Goal: Task Accomplishment & Management: Manage account settings

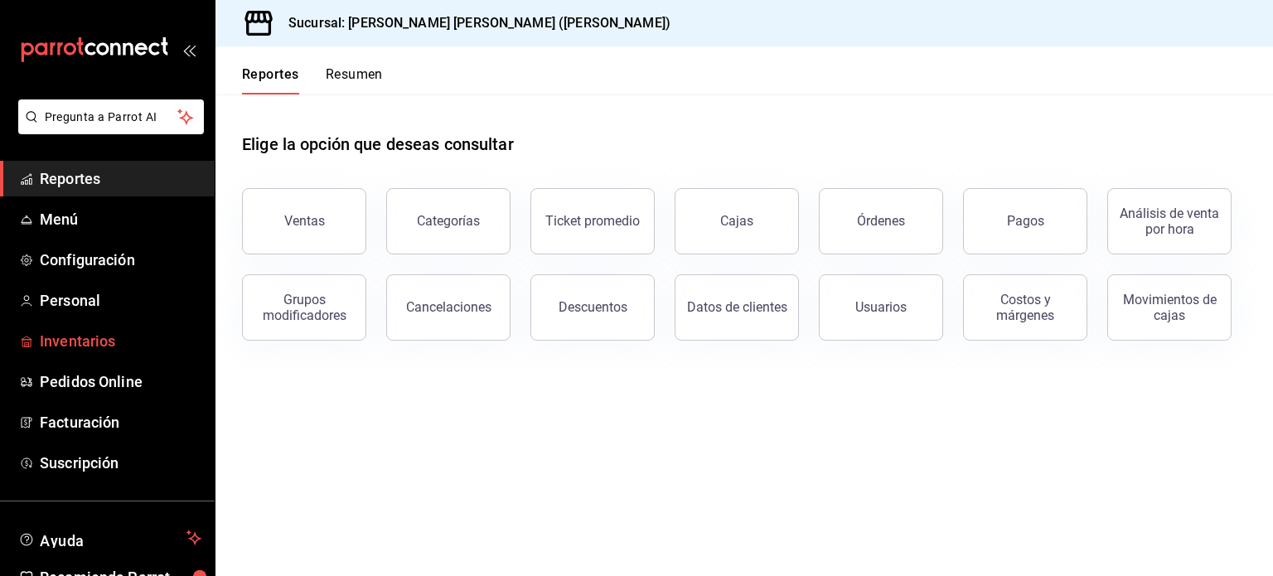
click at [103, 339] on span "Inventarios" at bounding box center [121, 341] width 162 height 22
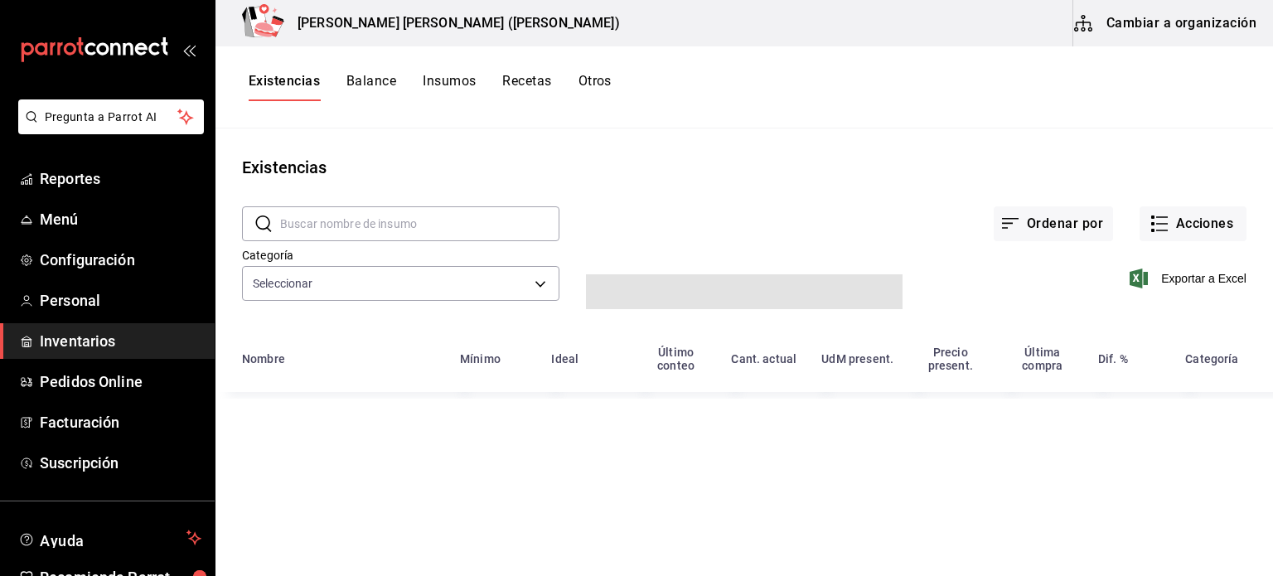
type input "1ab5ec7a-c232-4364-873a-fab5c03d365b,73801457-5e01-446f-b23e-63b07b625884,d7791…"
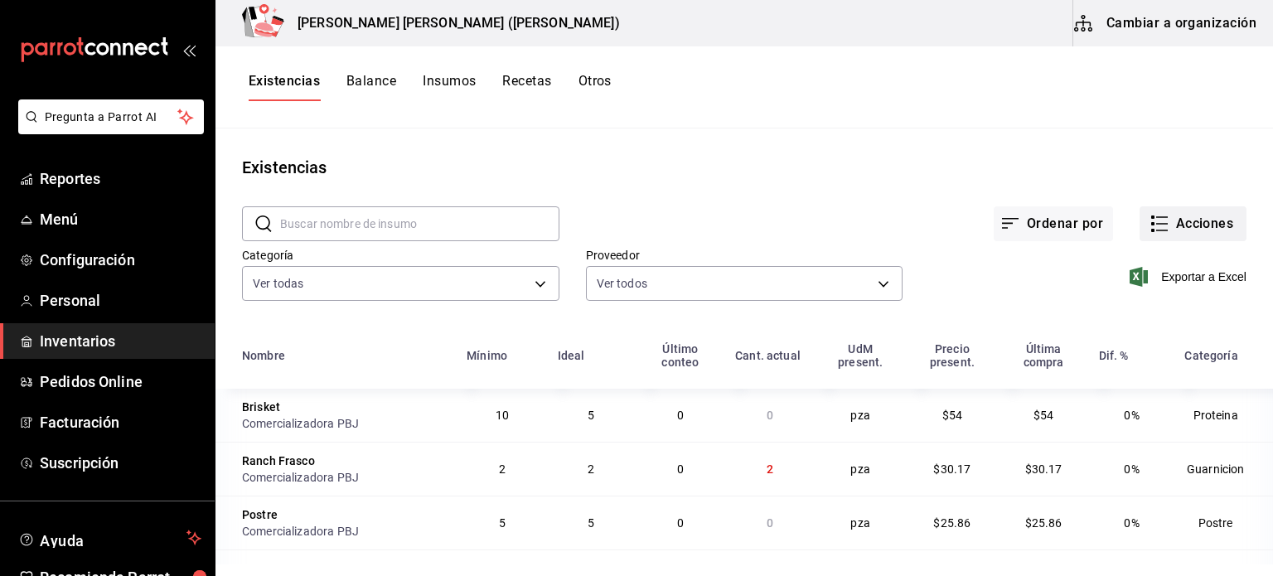
click at [1184, 230] on button "Acciones" at bounding box center [1193, 223] width 107 height 35
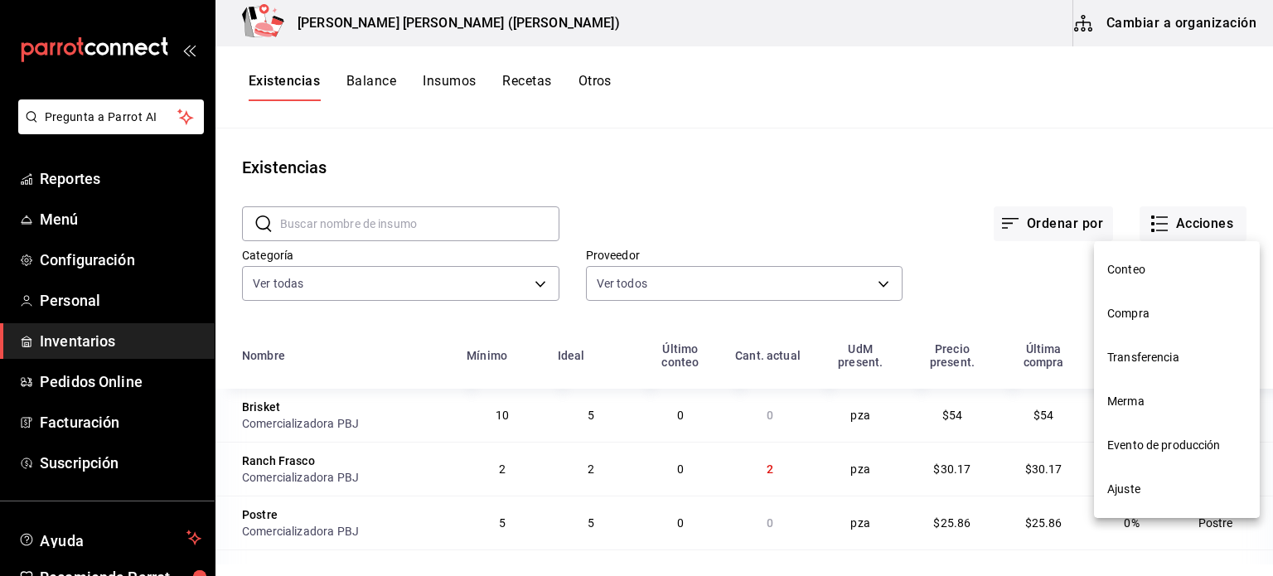
click at [1146, 313] on span "Compra" at bounding box center [1176, 313] width 139 height 17
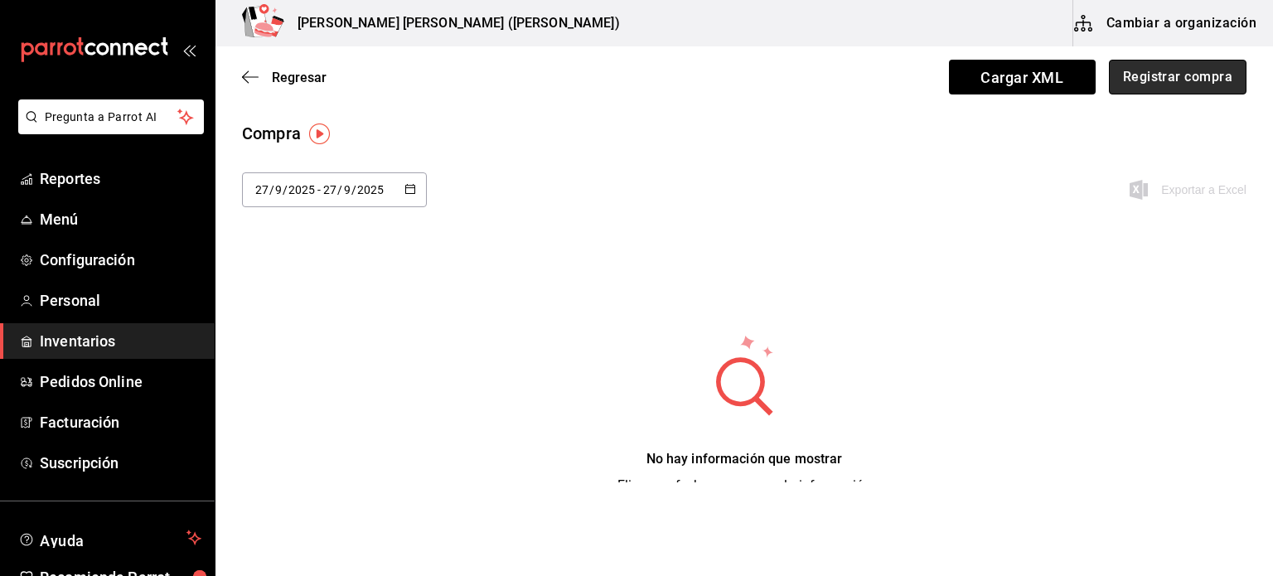
click at [1130, 80] on button "Registrar compra" at bounding box center [1178, 77] width 138 height 35
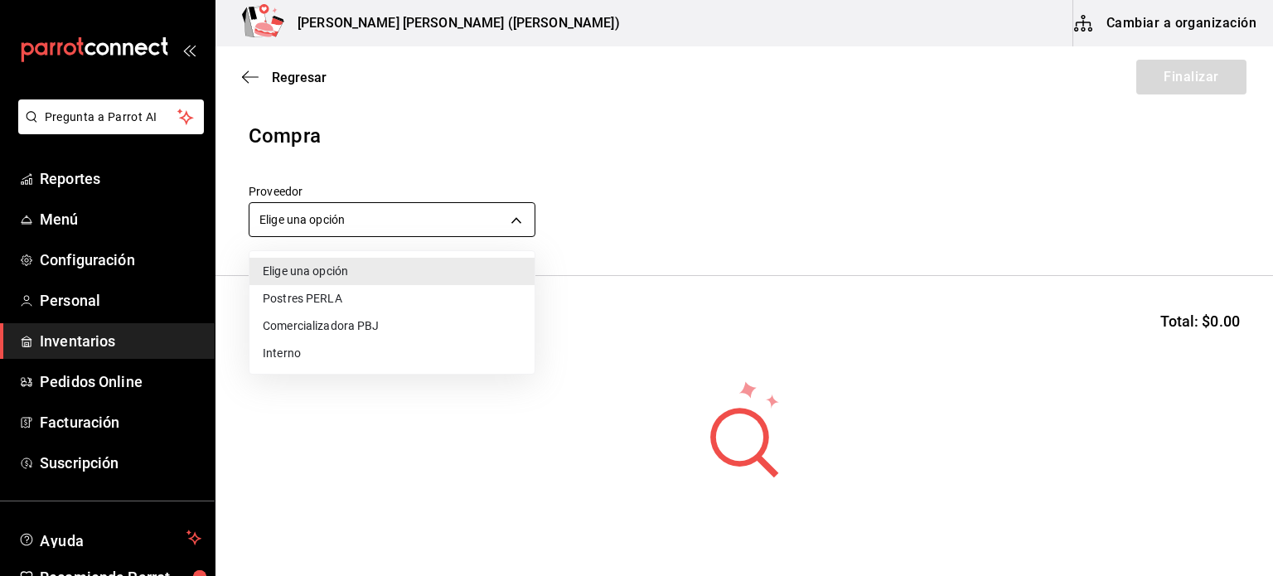
click at [491, 213] on body "Pregunta a Parrot AI Reportes Menú Configuración Personal Inventarios Pedidos O…" at bounding box center [636, 241] width 1273 height 482
click at [385, 324] on li "Comercializadora PBJ" at bounding box center [392, 326] width 285 height 27
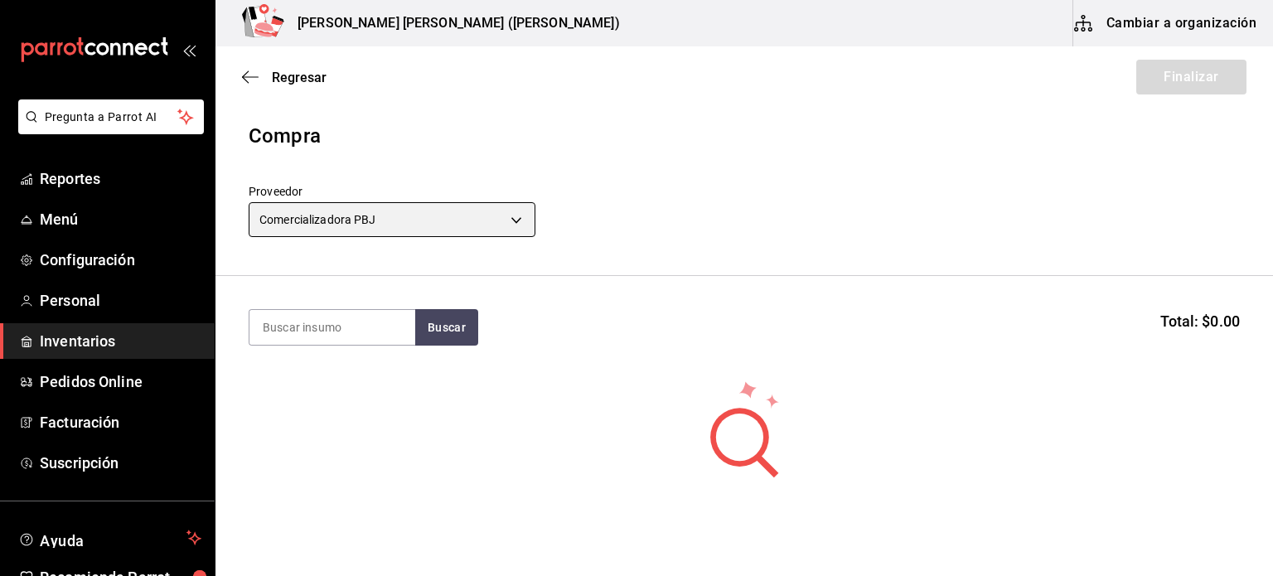
type input "73989370-521d-4bc8-8ea0-0c8e3494ddd7"
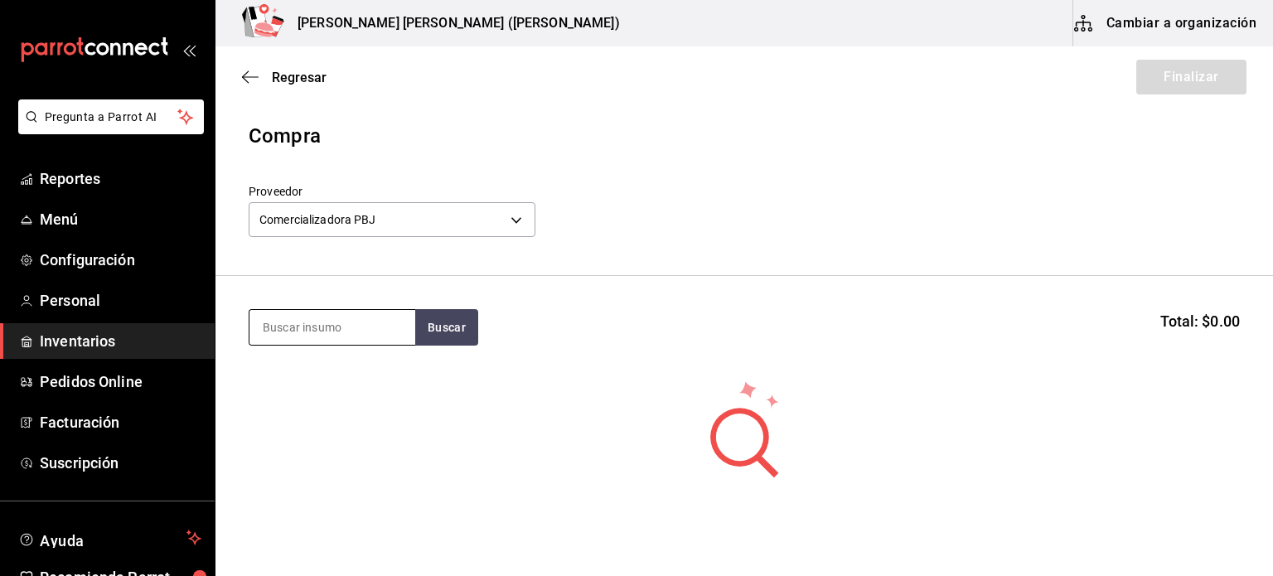
click at [348, 321] on input at bounding box center [333, 327] width 166 height 35
type input "pan"
click at [454, 324] on button "Buscar" at bounding box center [446, 327] width 63 height 36
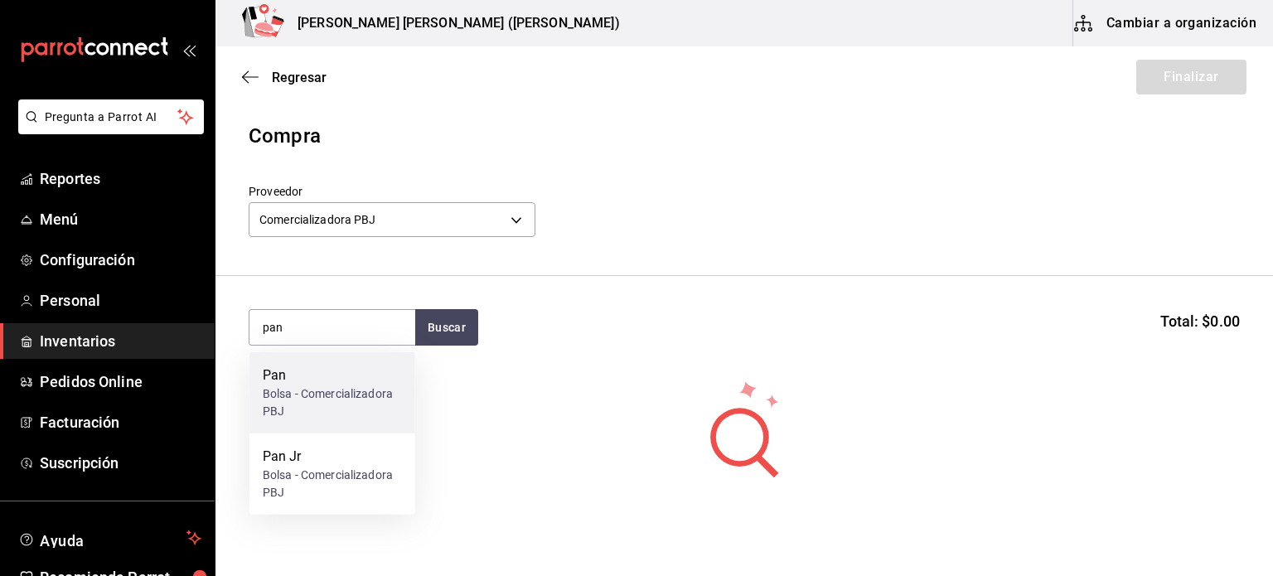
click at [296, 401] on div "Bolsa - Comercializadora PBJ" at bounding box center [332, 402] width 139 height 35
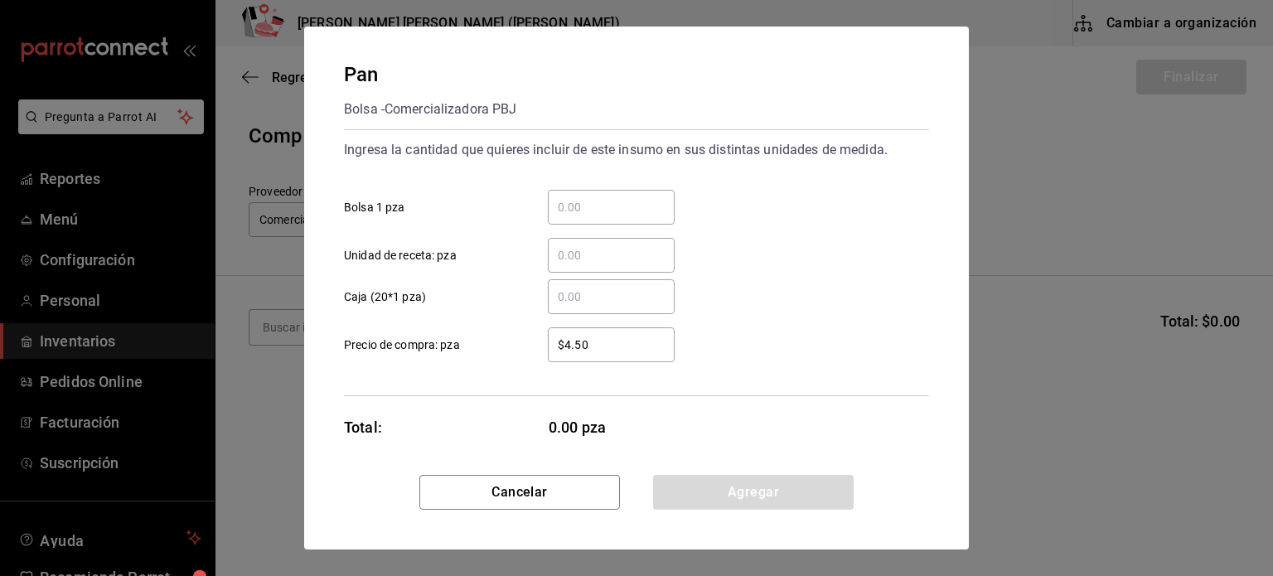
click at [570, 218] on div "​" at bounding box center [611, 207] width 127 height 35
click at [570, 217] on input "​ Bolsa 1 pza" at bounding box center [611, 207] width 127 height 20
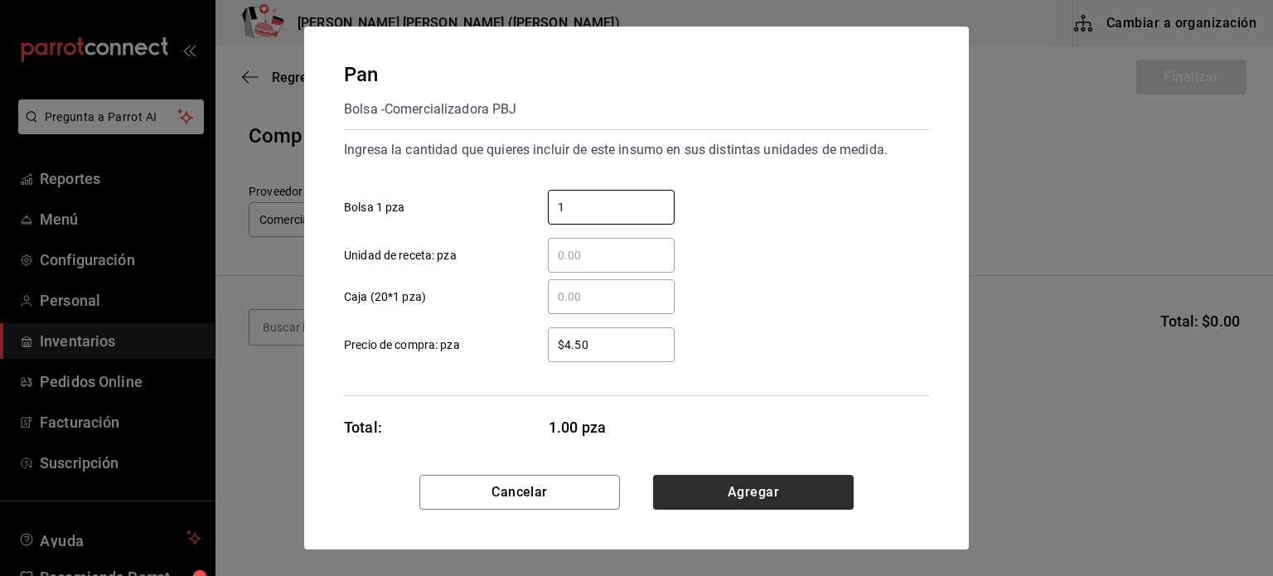
type input "1"
click at [776, 478] on button "Agregar" at bounding box center [753, 492] width 201 height 35
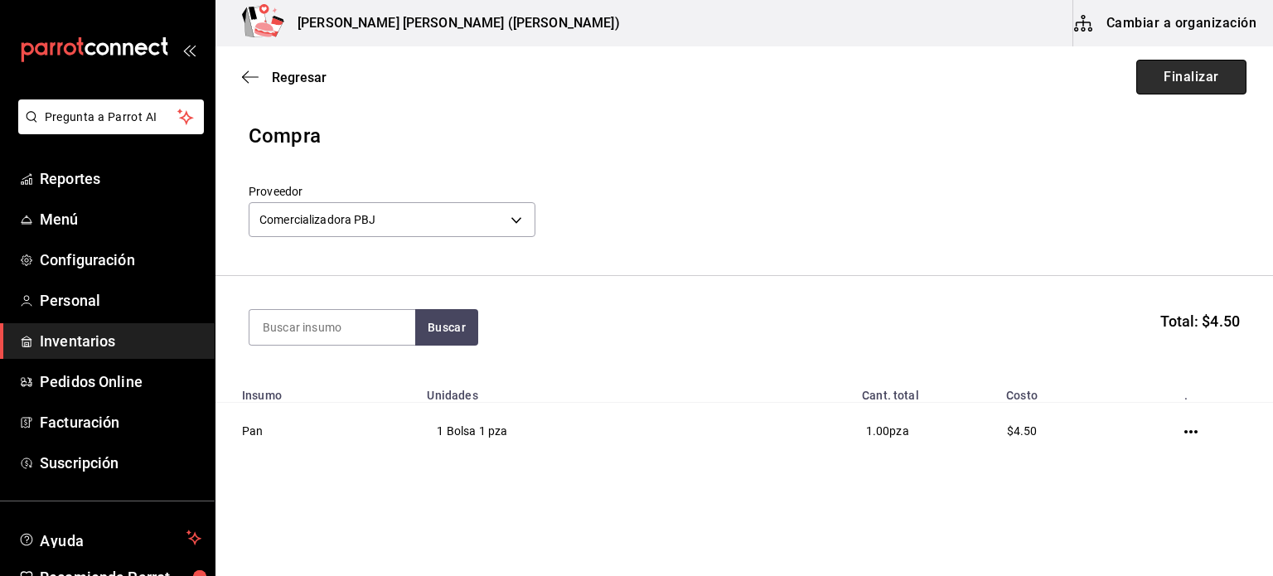
click at [1138, 79] on button "Finalizar" at bounding box center [1192, 77] width 110 height 35
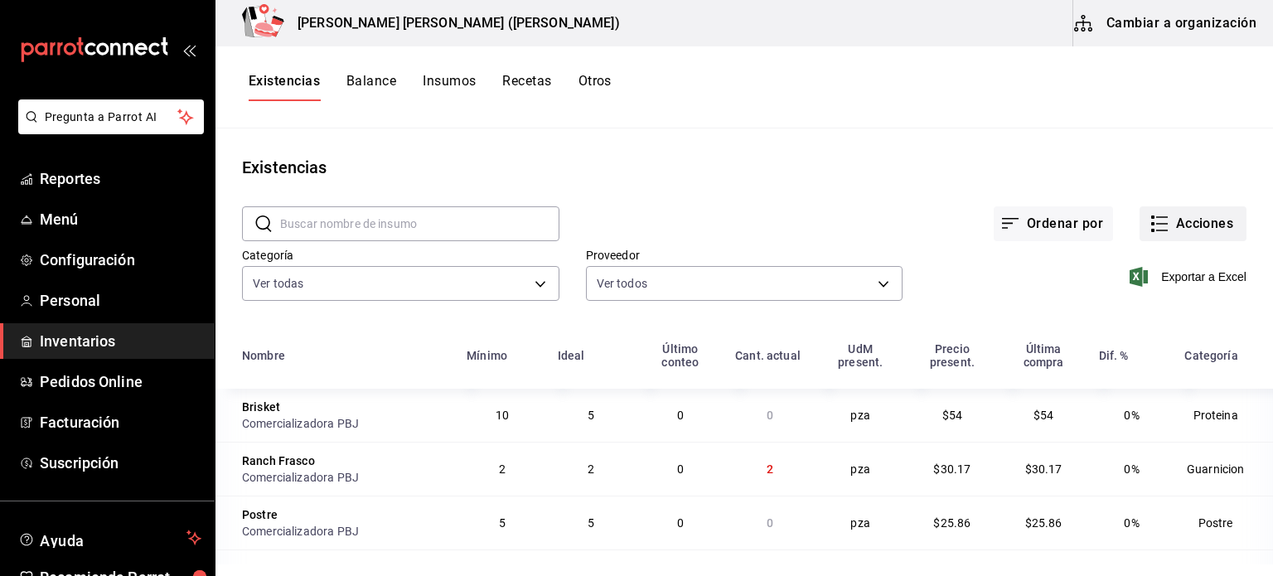
click at [1198, 214] on button "Acciones" at bounding box center [1193, 223] width 107 height 35
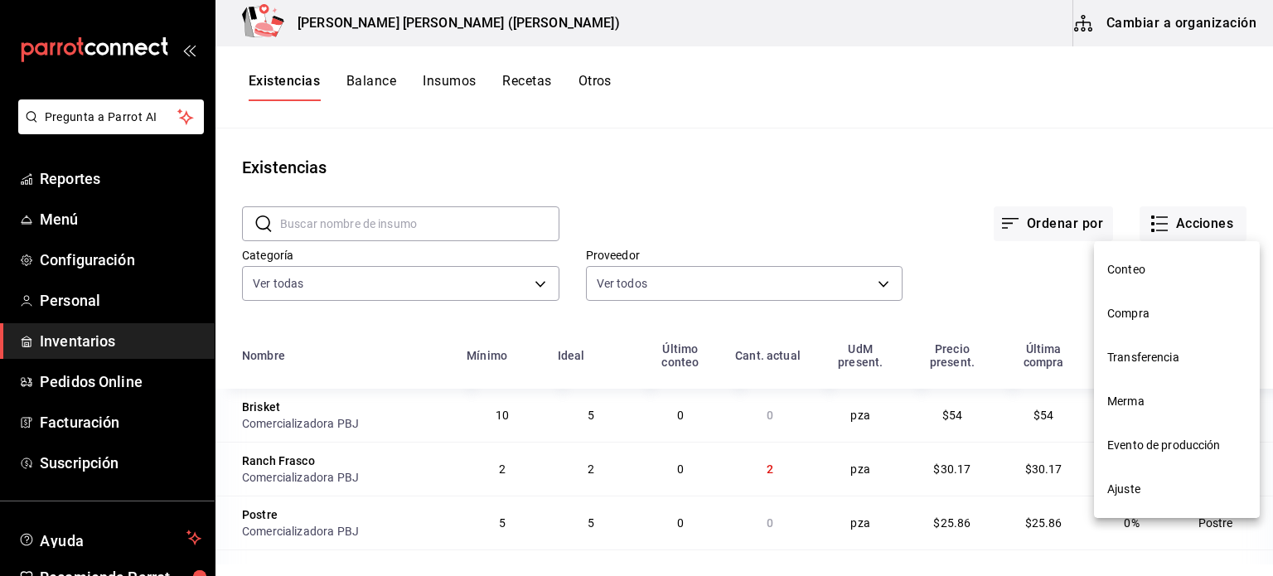
click at [1161, 314] on span "Compra" at bounding box center [1176, 313] width 139 height 17
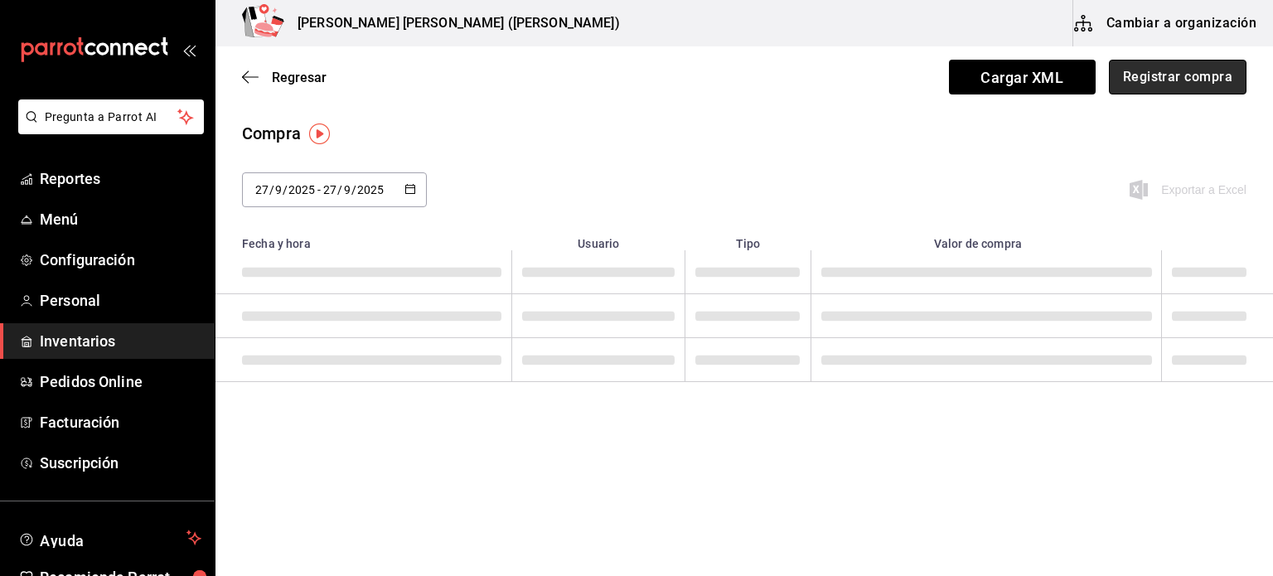
click at [1183, 81] on button "Registrar compra" at bounding box center [1178, 77] width 138 height 35
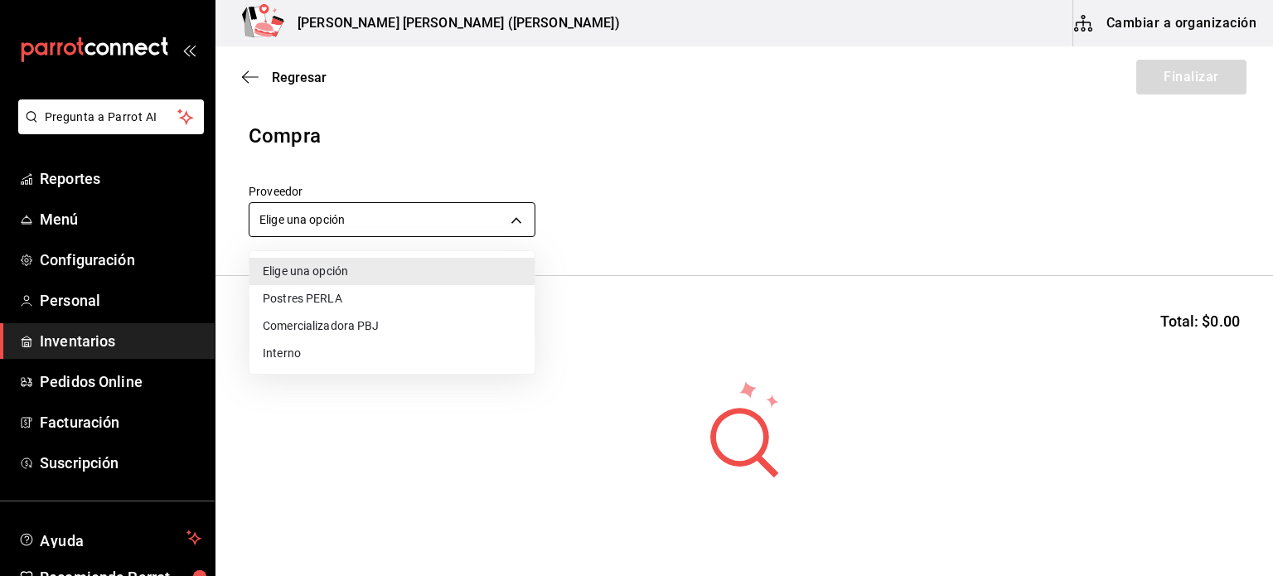
click at [500, 219] on body "Pregunta a Parrot AI Reportes Menú Configuración Personal Inventarios Pedidos O…" at bounding box center [636, 241] width 1273 height 482
click at [409, 341] on li "Interno" at bounding box center [392, 353] width 285 height 27
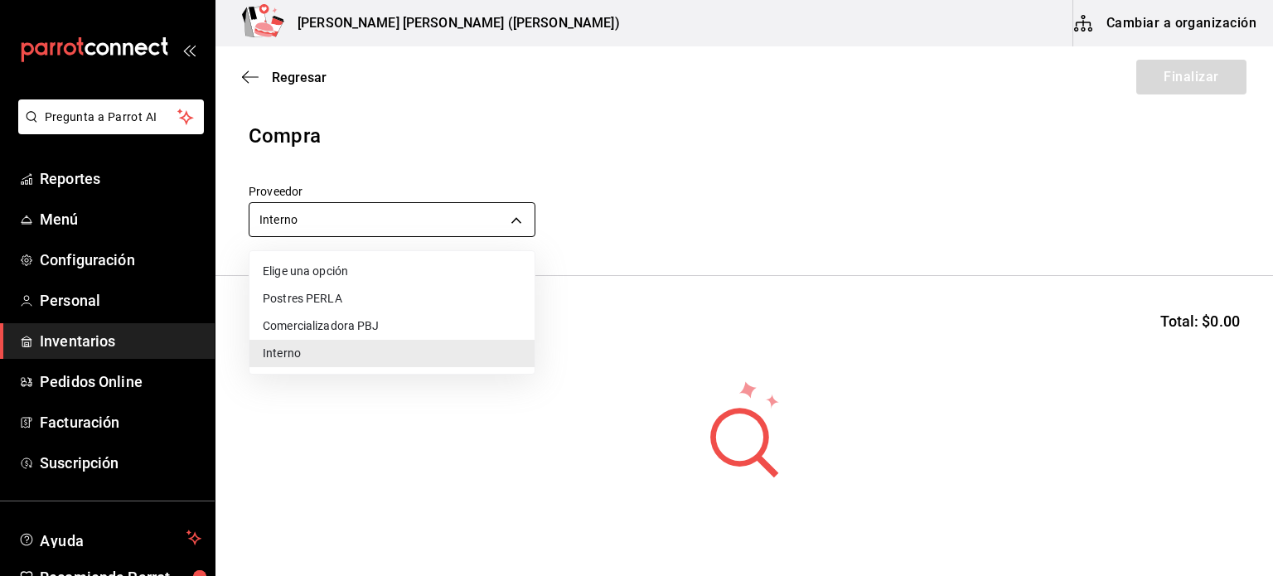
click at [450, 216] on body "Pregunta a Parrot AI Reportes Menú Configuración Personal Inventarios Pedidos O…" at bounding box center [636, 241] width 1273 height 482
click at [408, 323] on li "Comercializadora PBJ" at bounding box center [392, 326] width 285 height 27
type input "73989370-521d-4bc8-8ea0-0c8e3494ddd7"
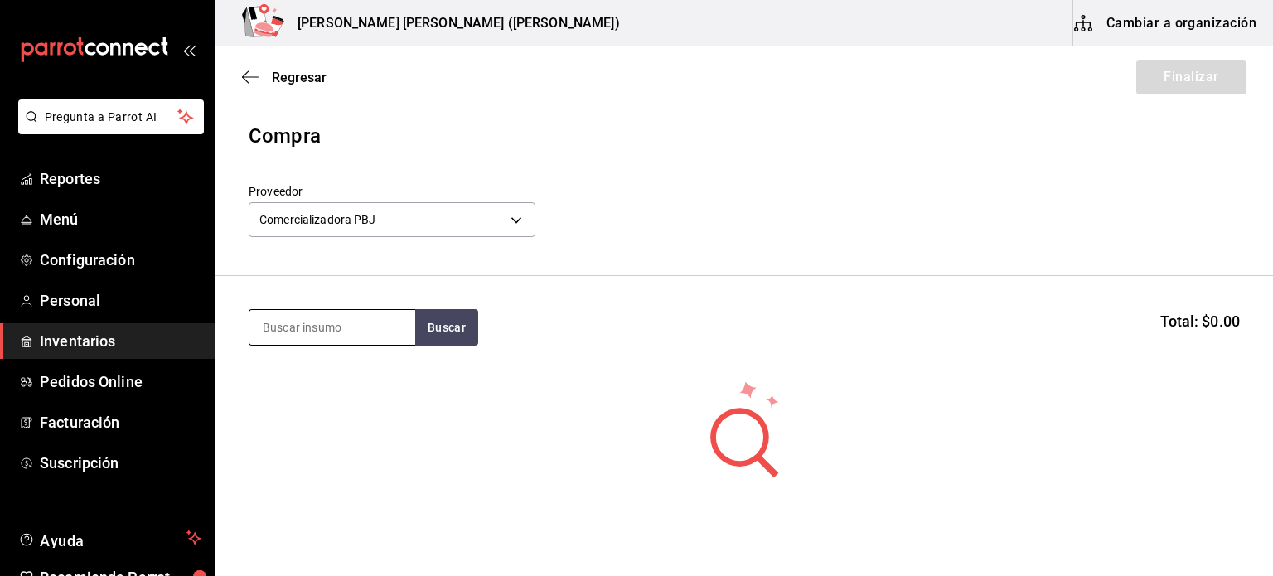
click at [357, 327] on input at bounding box center [333, 327] width 166 height 35
type input "pan"
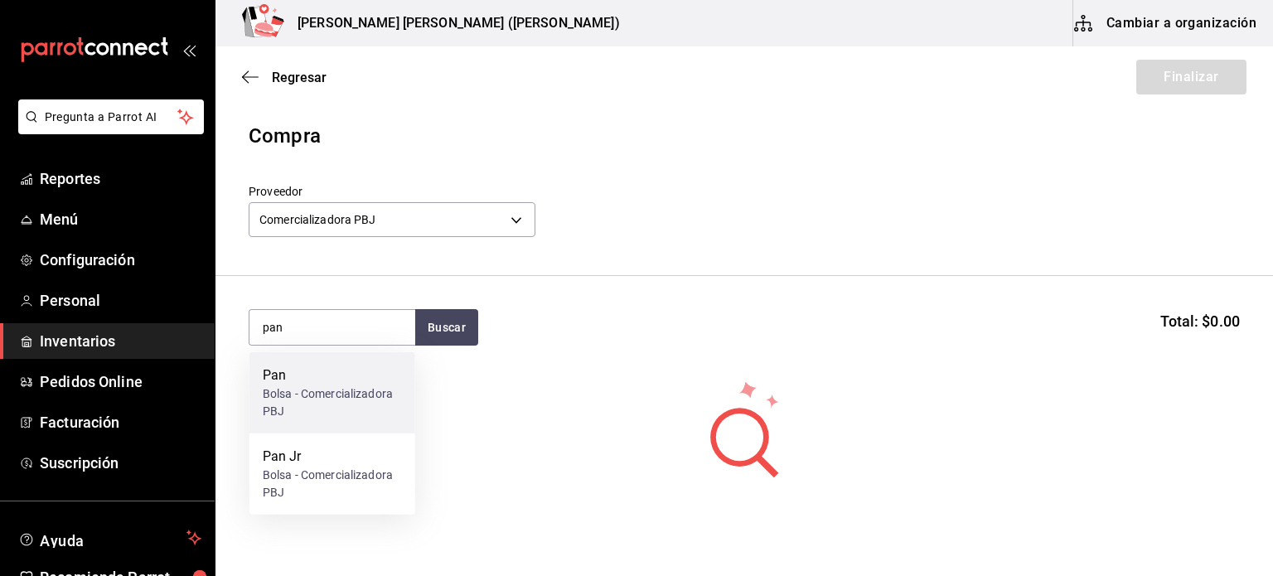
click at [344, 369] on div "Pan" at bounding box center [332, 376] width 139 height 20
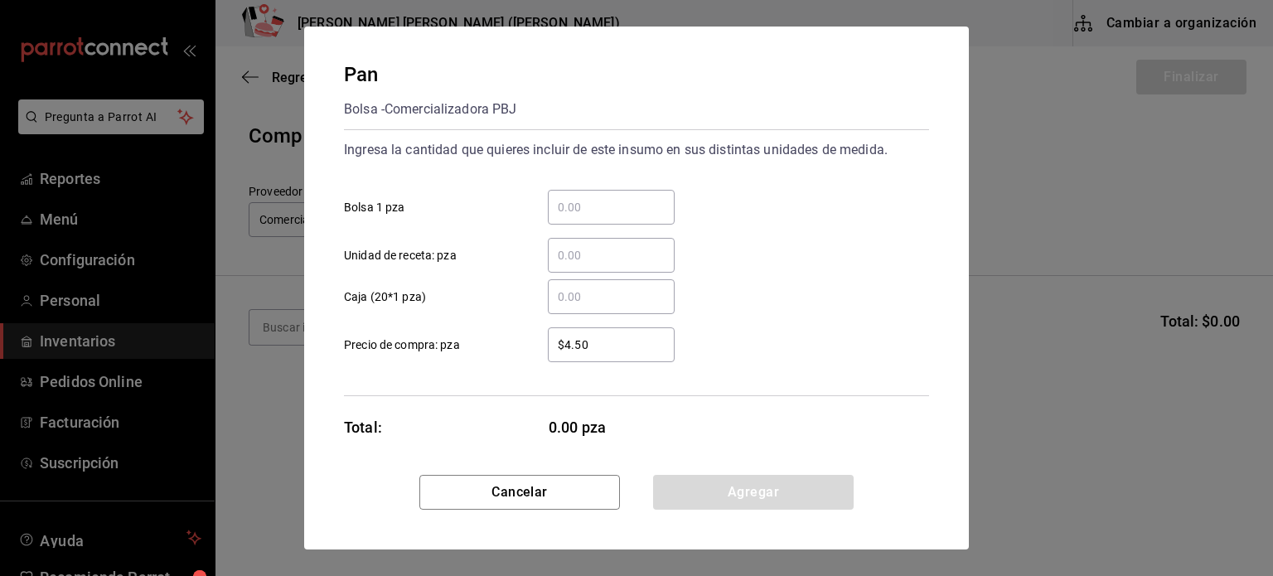
click at [565, 220] on div "​" at bounding box center [611, 207] width 127 height 35
click at [565, 217] on input "​ Bolsa 1 pza" at bounding box center [611, 207] width 127 height 20
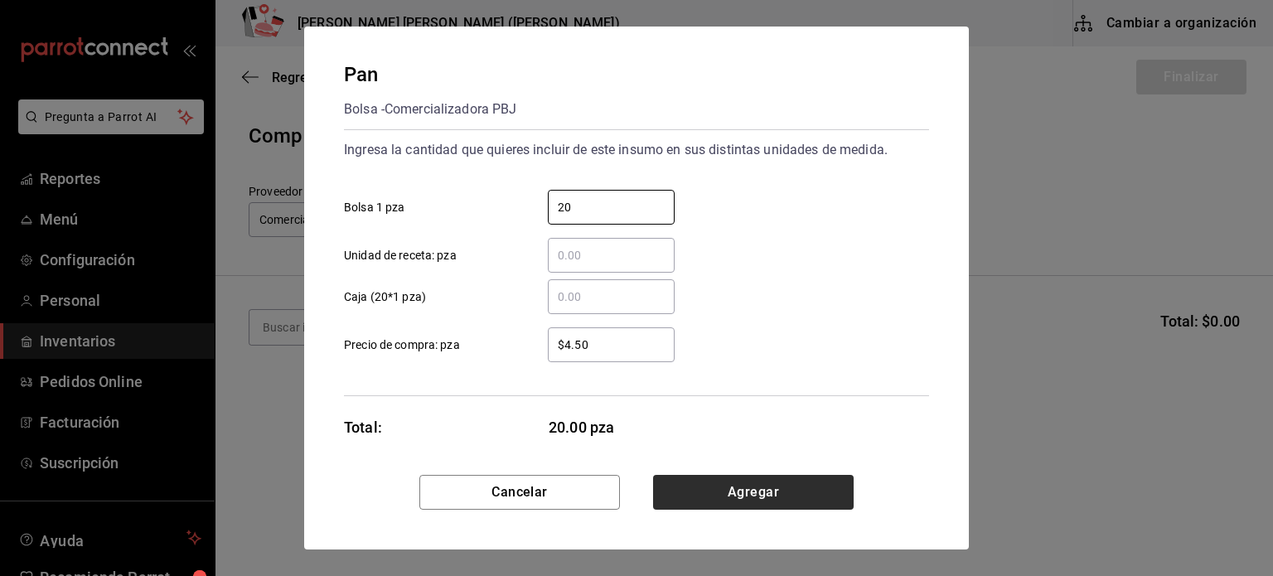
type input "20"
drag, startPoint x: 699, startPoint y: 489, endPoint x: 684, endPoint y: 477, distance: 19.4
click at [697, 489] on button "Agregar" at bounding box center [753, 492] width 201 height 35
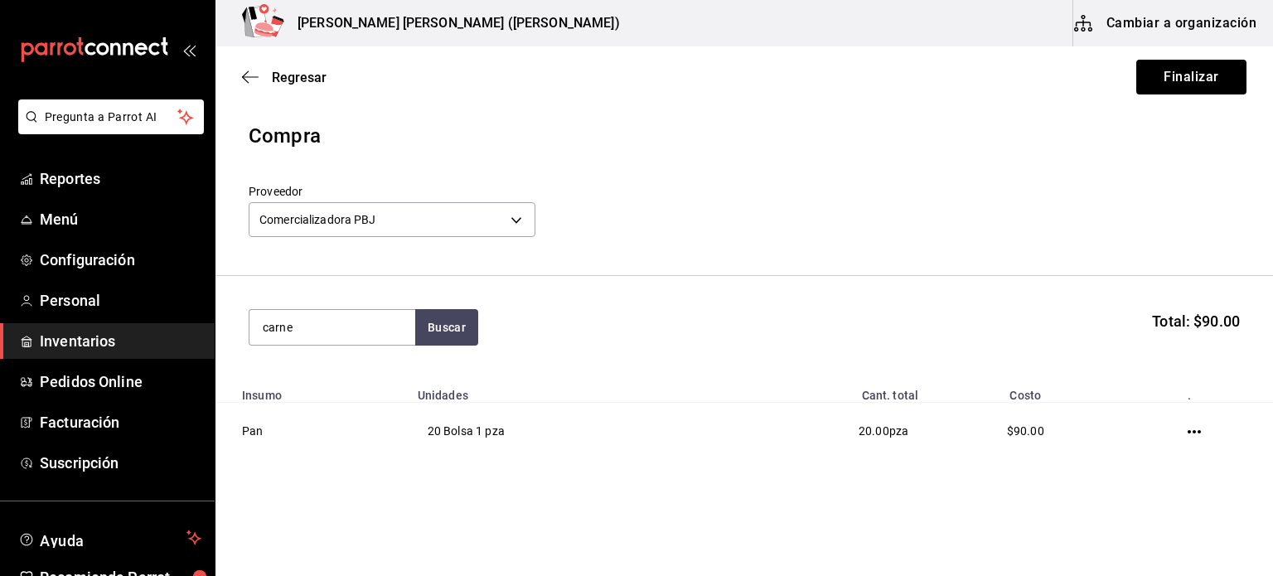
type input "carne"
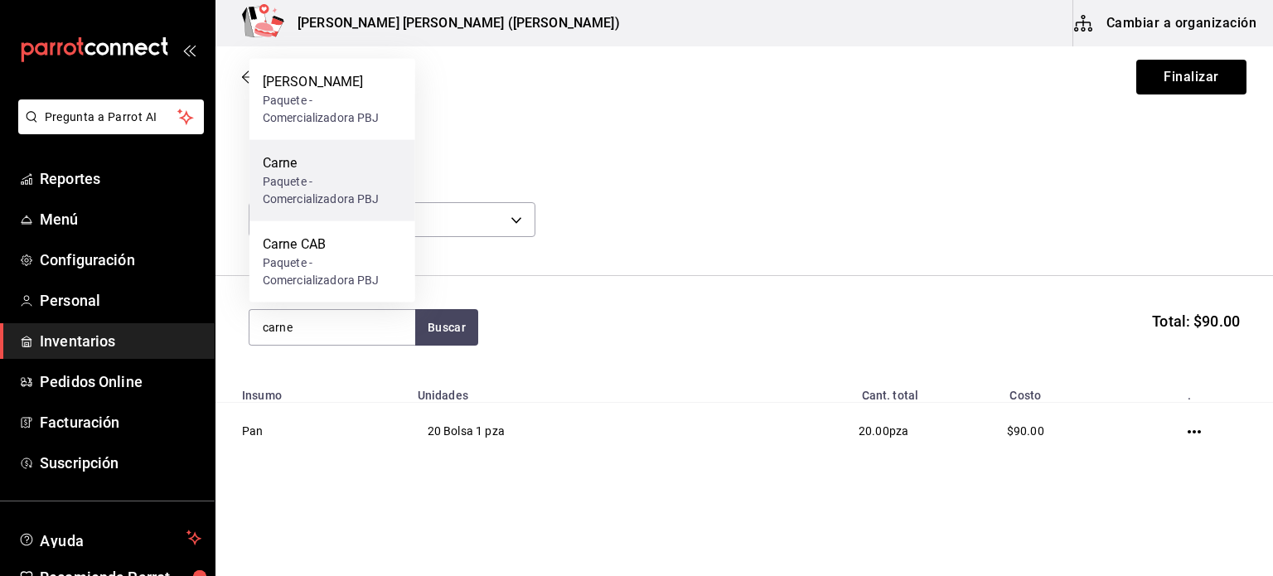
click at [310, 166] on div "Carne" at bounding box center [332, 163] width 139 height 20
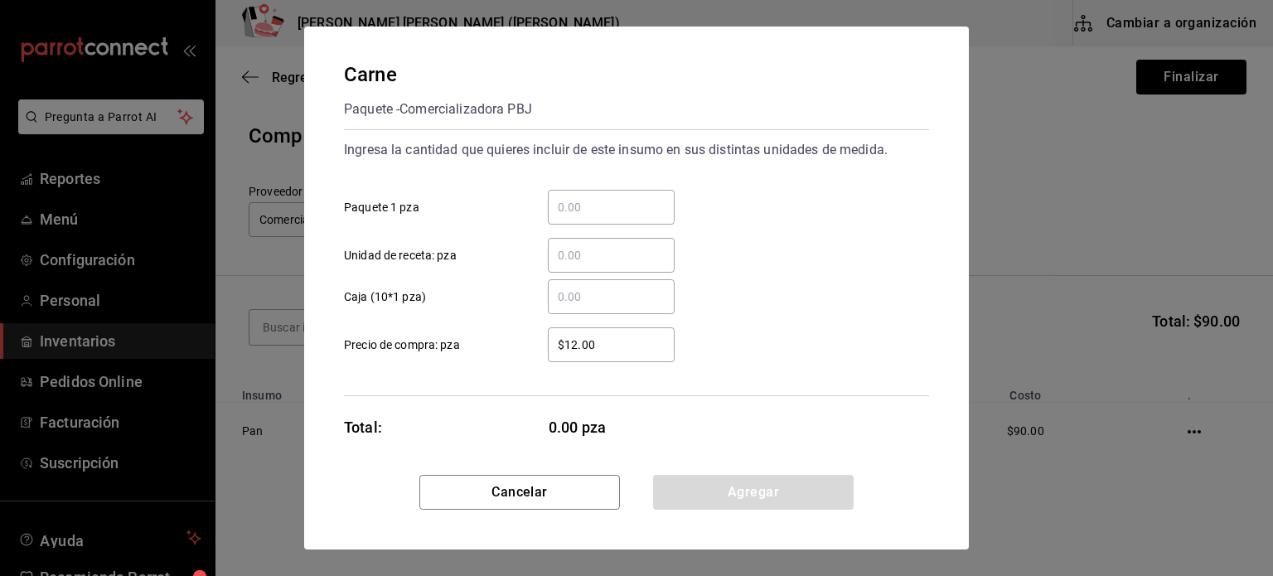
click at [577, 206] on input "​ Paquete 1 pza" at bounding box center [611, 207] width 127 height 20
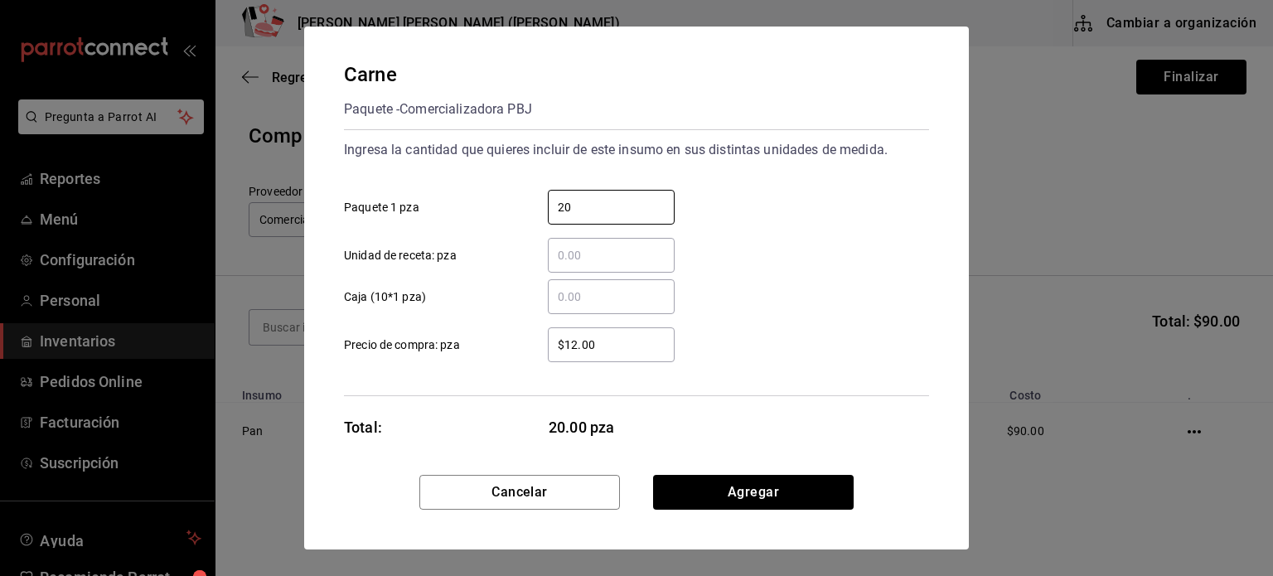
type input "20"
click at [817, 495] on button "Agregar" at bounding box center [753, 492] width 201 height 35
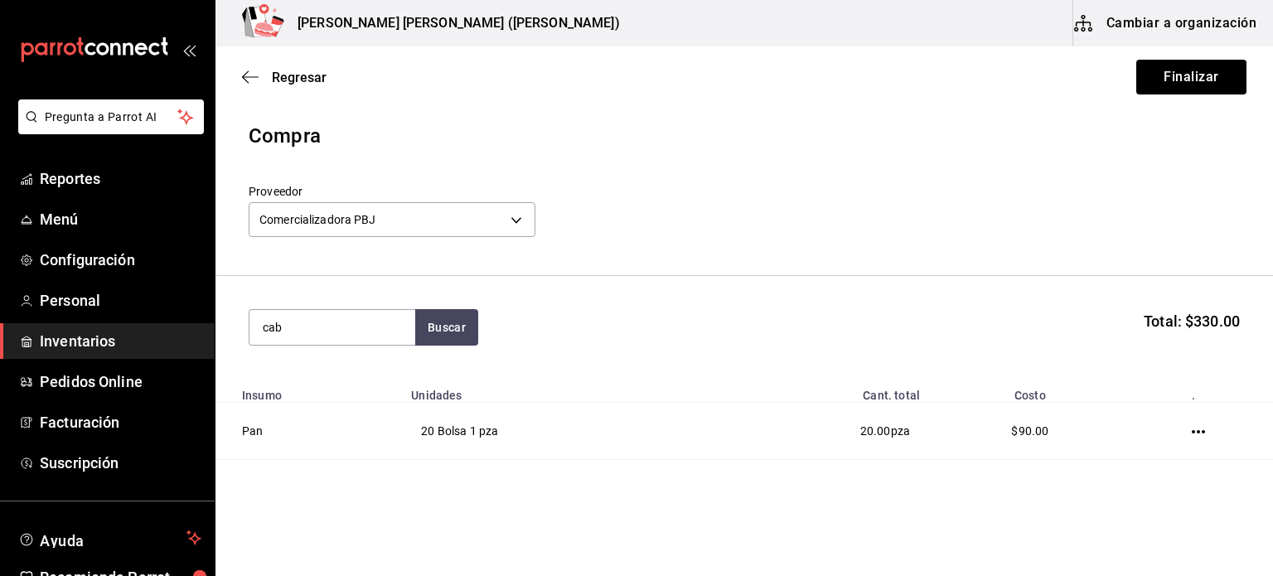
type input "cab"
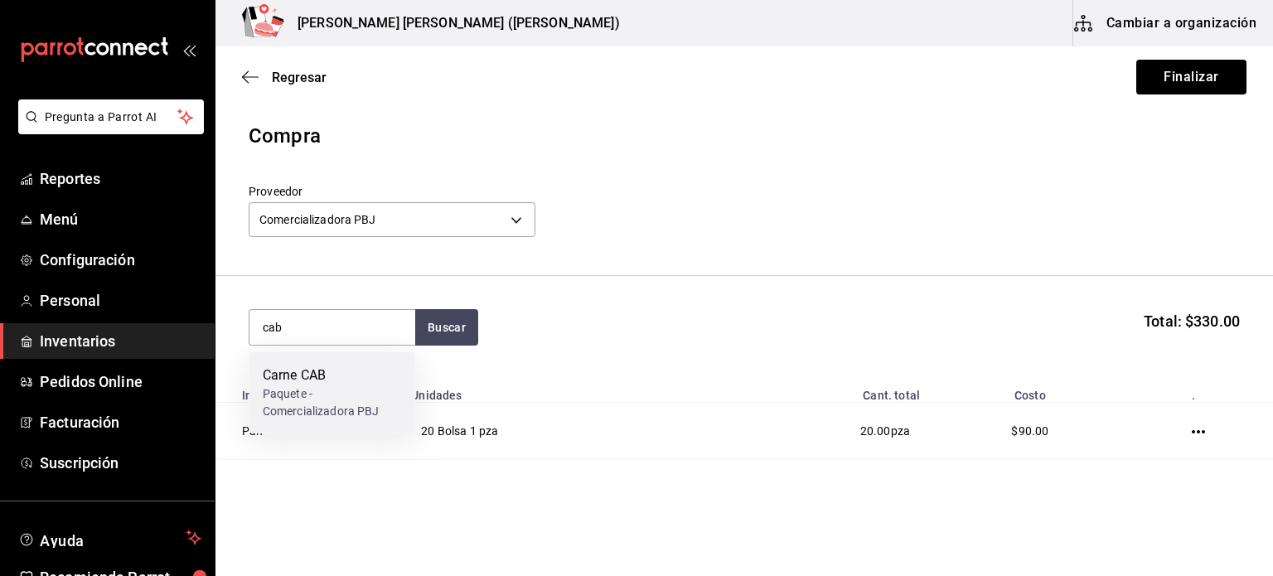
click at [329, 382] on div "Carne CAB" at bounding box center [332, 376] width 139 height 20
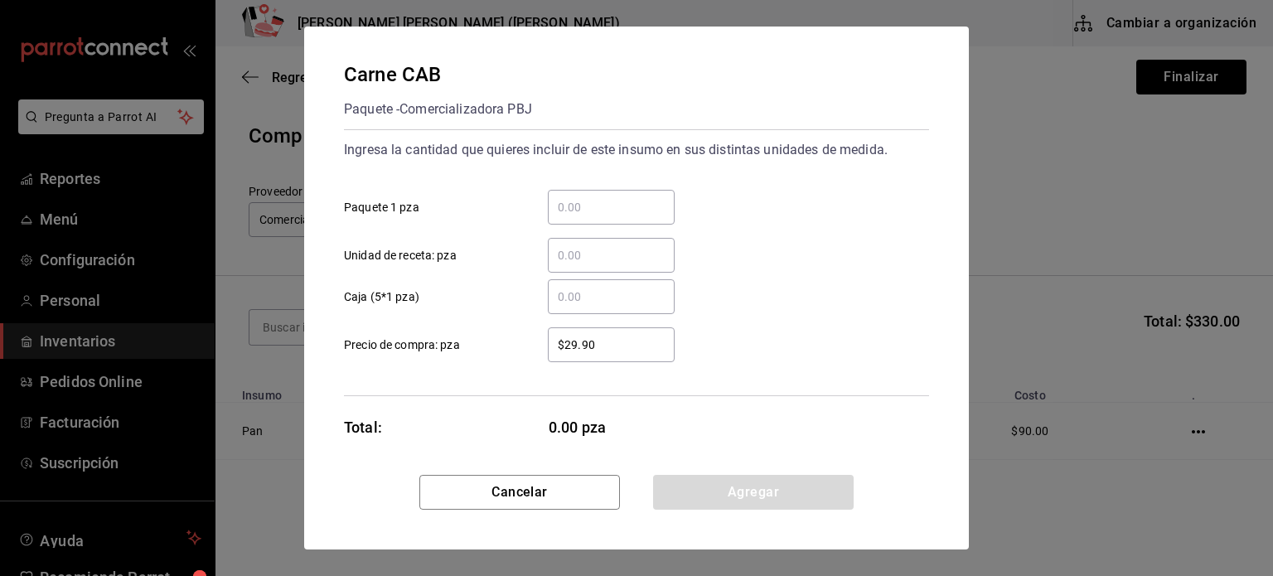
click at [623, 217] on div "​" at bounding box center [611, 207] width 127 height 35
click at [623, 217] on input "​ Paquete 1 pza" at bounding box center [611, 207] width 127 height 20
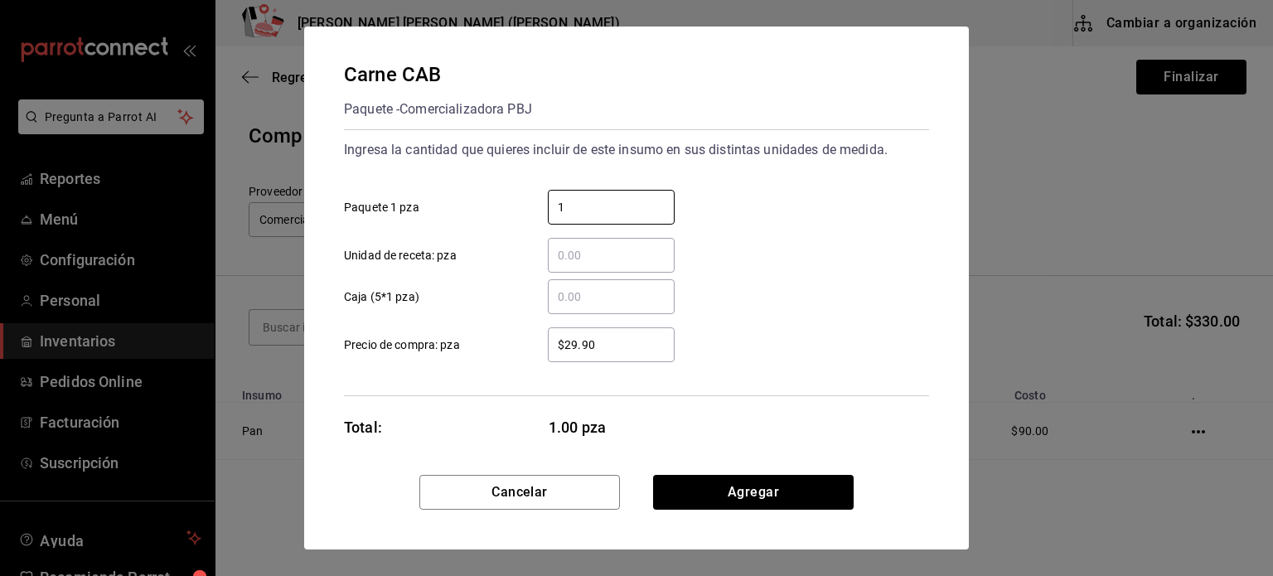
type input "1"
click at [767, 516] on div "Cancelar Agregar" at bounding box center [636, 512] width 665 height 75
click at [778, 489] on button "Agregar" at bounding box center [753, 492] width 201 height 35
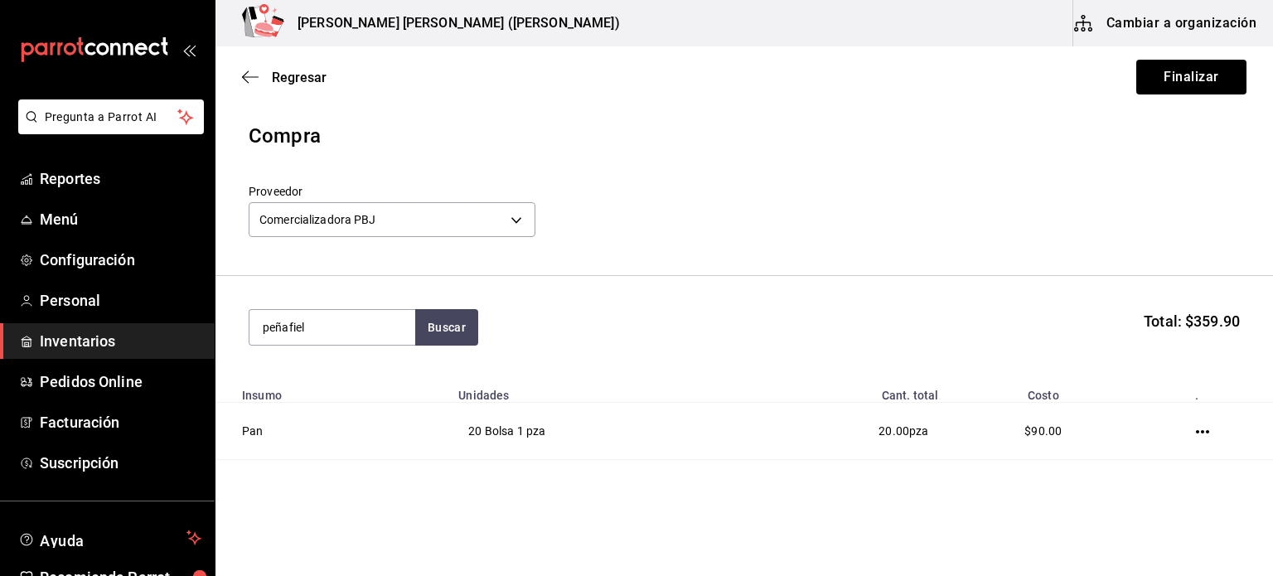
type input "peñafiel"
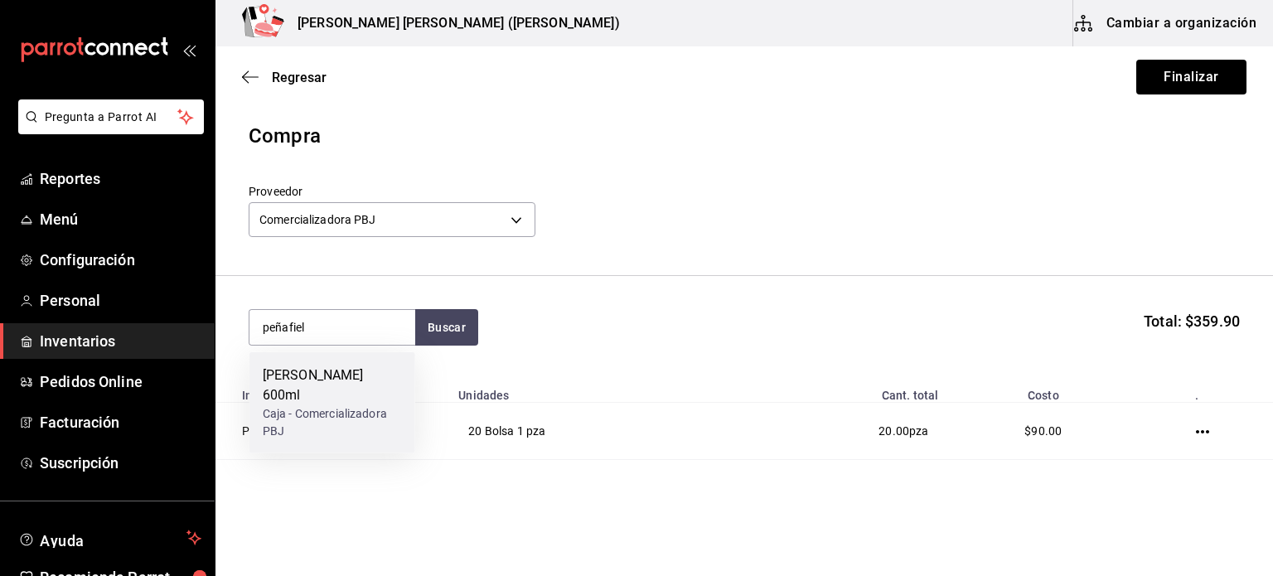
click at [308, 414] on div "Caja - Comercializadora PBJ" at bounding box center [332, 422] width 139 height 35
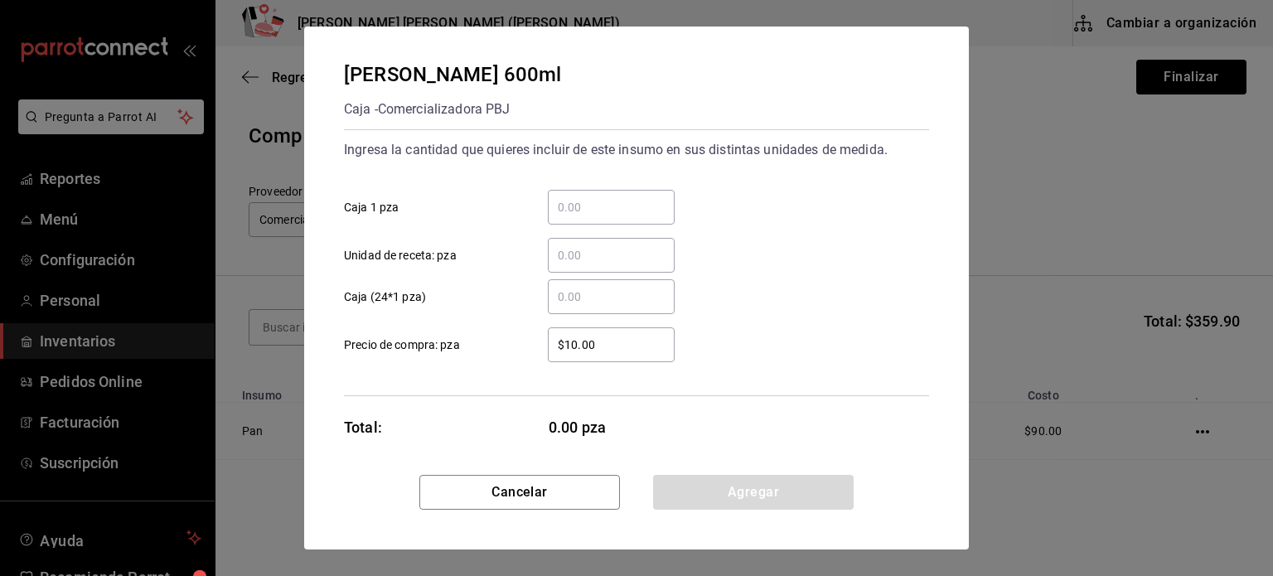
click at [572, 210] on input "​ Caja 1 pza" at bounding box center [611, 207] width 127 height 20
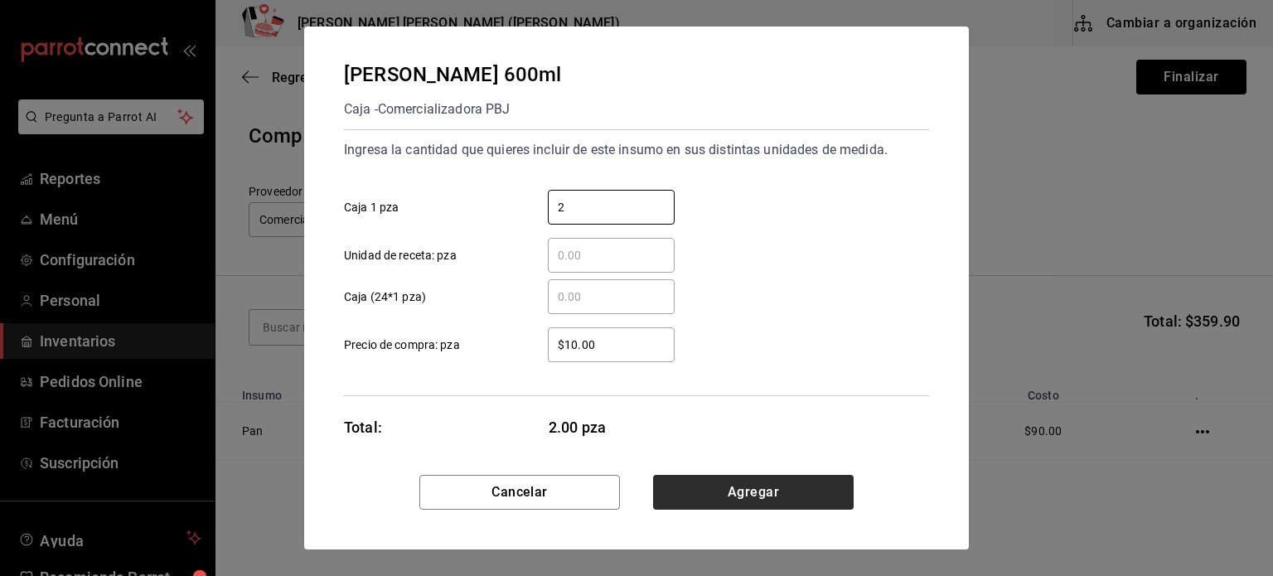
type input "2"
click at [734, 482] on button "Agregar" at bounding box center [753, 492] width 201 height 35
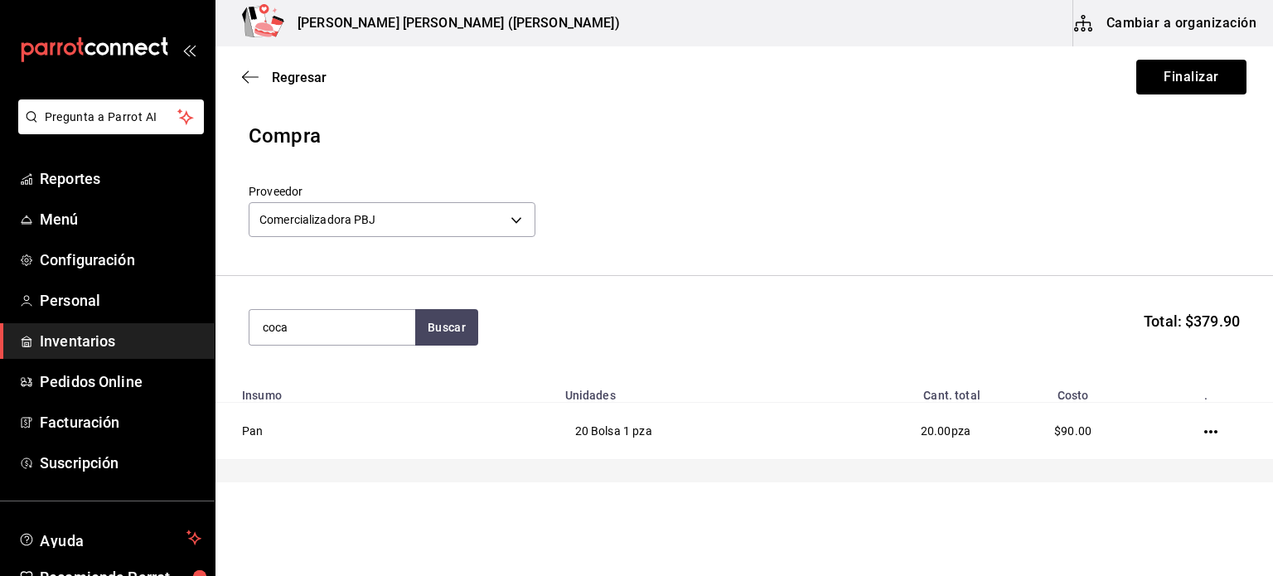
type input "coca"
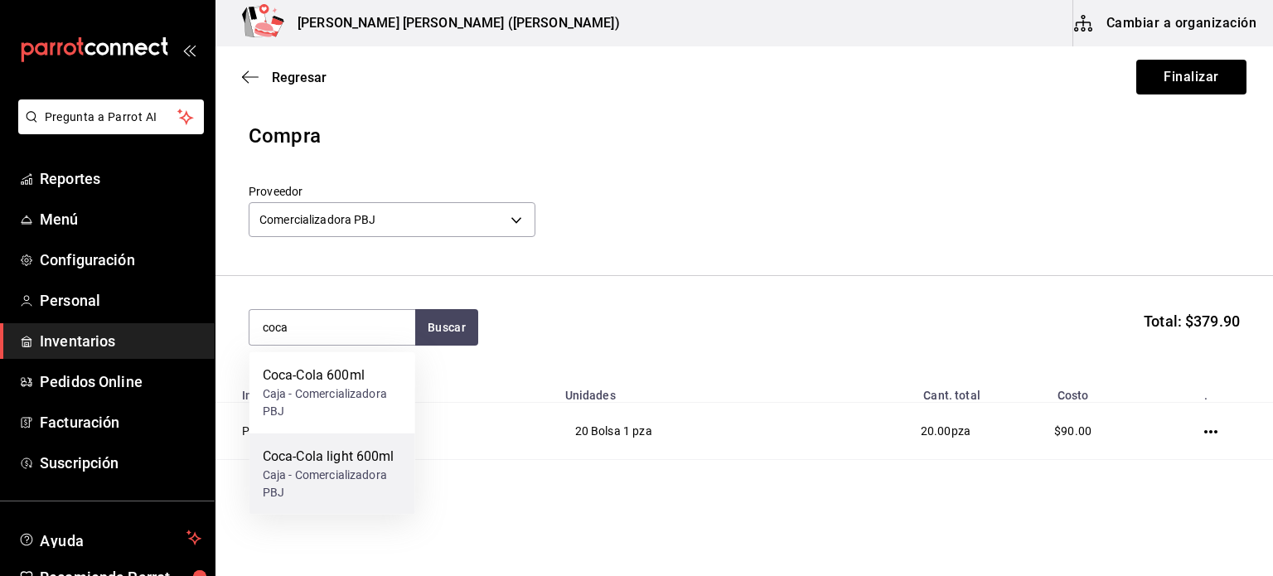
click at [318, 453] on div "Coca-Cola light 600ml" at bounding box center [332, 457] width 139 height 20
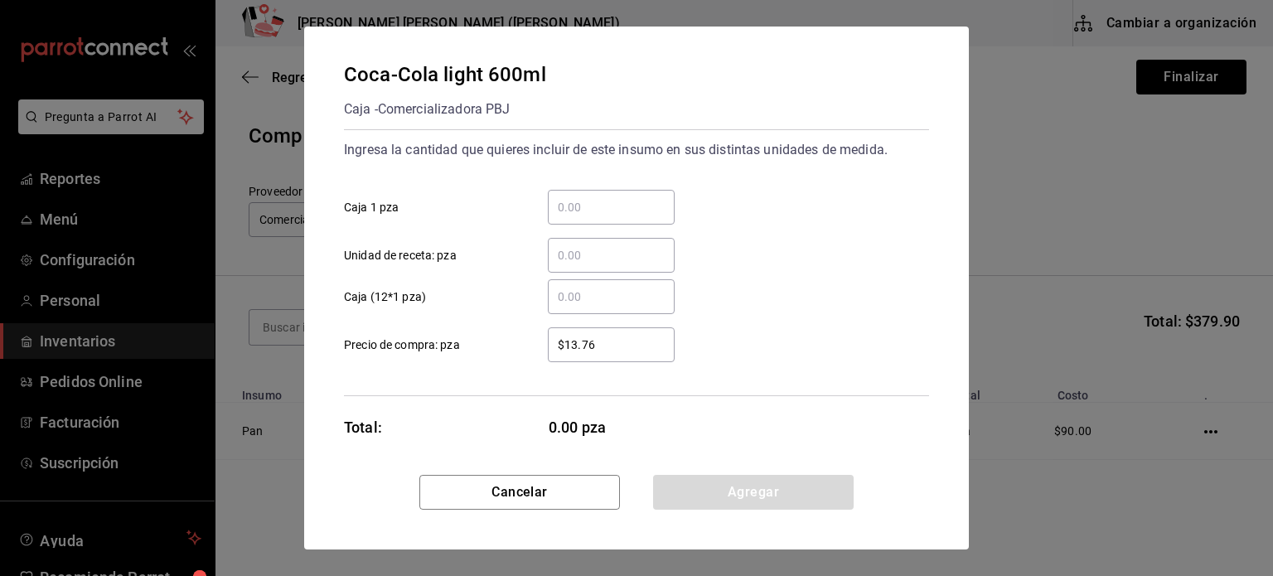
click at [569, 216] on input "​ Caja 1 pza" at bounding box center [611, 207] width 127 height 20
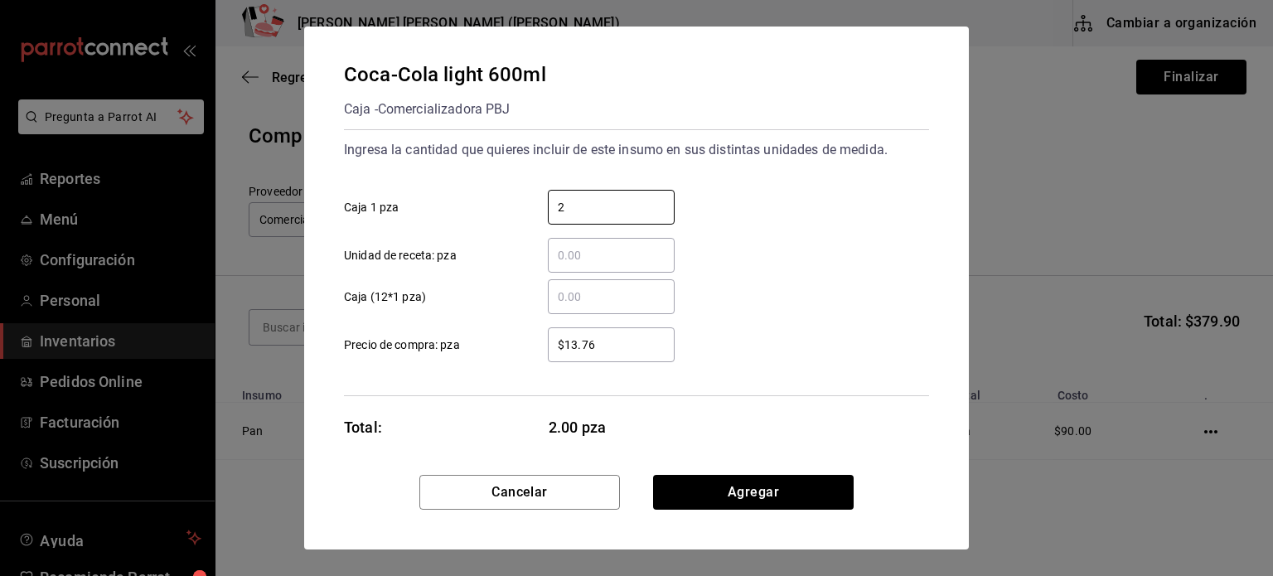
type input "2"
click at [809, 511] on div "Cancelar Agregar" at bounding box center [636, 512] width 665 height 75
click at [808, 493] on button "Agregar" at bounding box center [753, 492] width 201 height 35
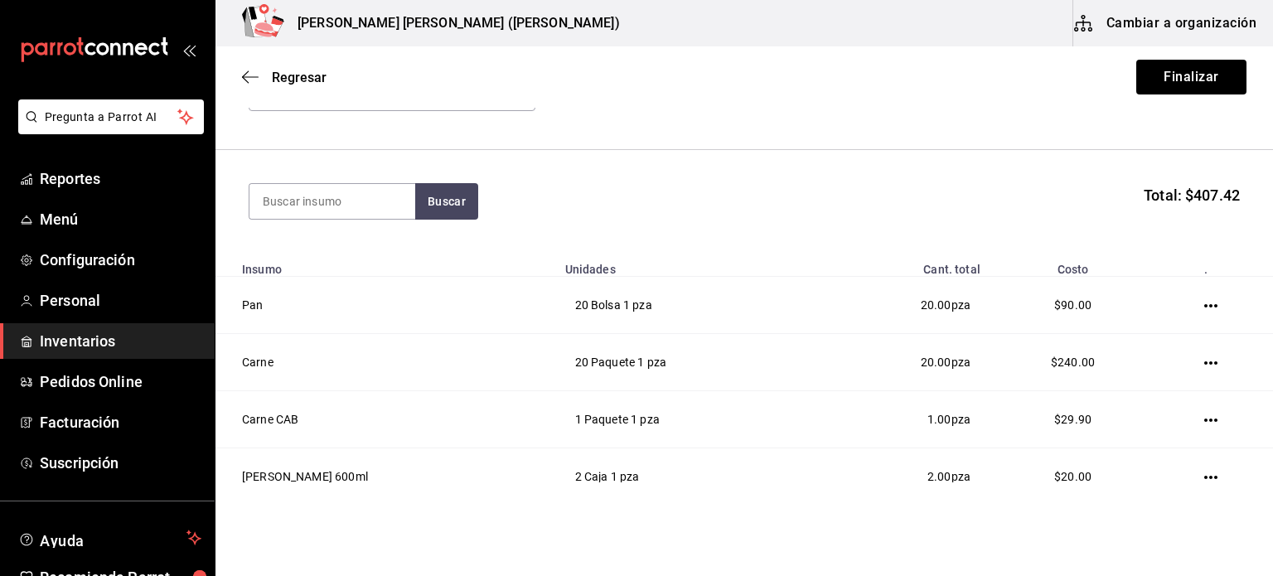
scroll to position [258, 0]
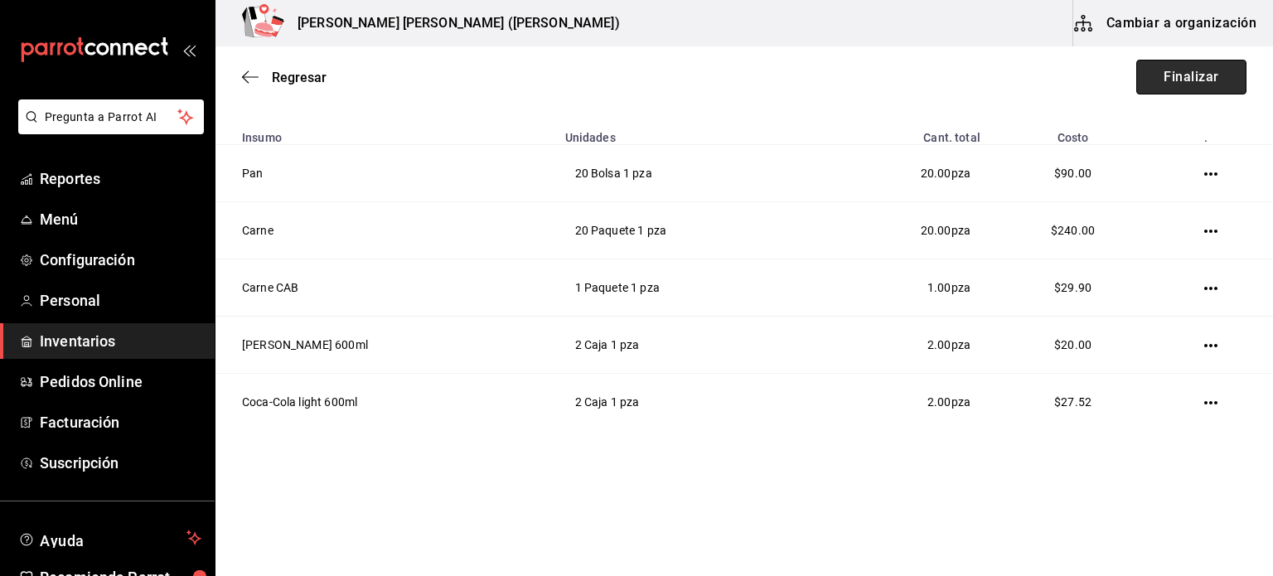
click at [1184, 89] on button "Finalizar" at bounding box center [1192, 77] width 110 height 35
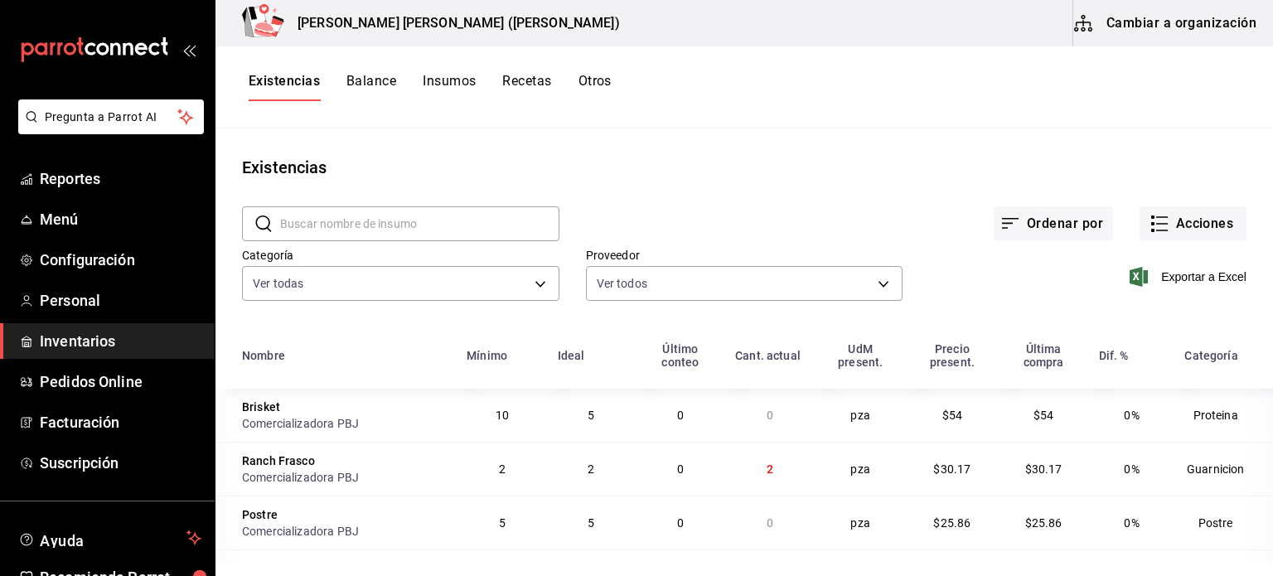
click at [902, 129] on main "Existencias ​ ​ Ordenar por Acciones Categoría Ver todas 1ab5ec7a-c232-4364-873…" at bounding box center [745, 346] width 1058 height 436
click at [1005, 97] on div "Existencias Balance Insumos Recetas Otros" at bounding box center [745, 87] width 1058 height 28
click at [998, 138] on main "Existencias ​ ​ Ordenar por Acciones Categoría Ver todas 1ab5ec7a-c232-4364-873…" at bounding box center [745, 346] width 1058 height 436
click at [875, 118] on div "Existencias Balance Insumos Recetas Otros" at bounding box center [745, 87] width 1058 height 82
click at [826, 95] on div "Existencias Balance Insumos Recetas Otros" at bounding box center [745, 87] width 1058 height 28
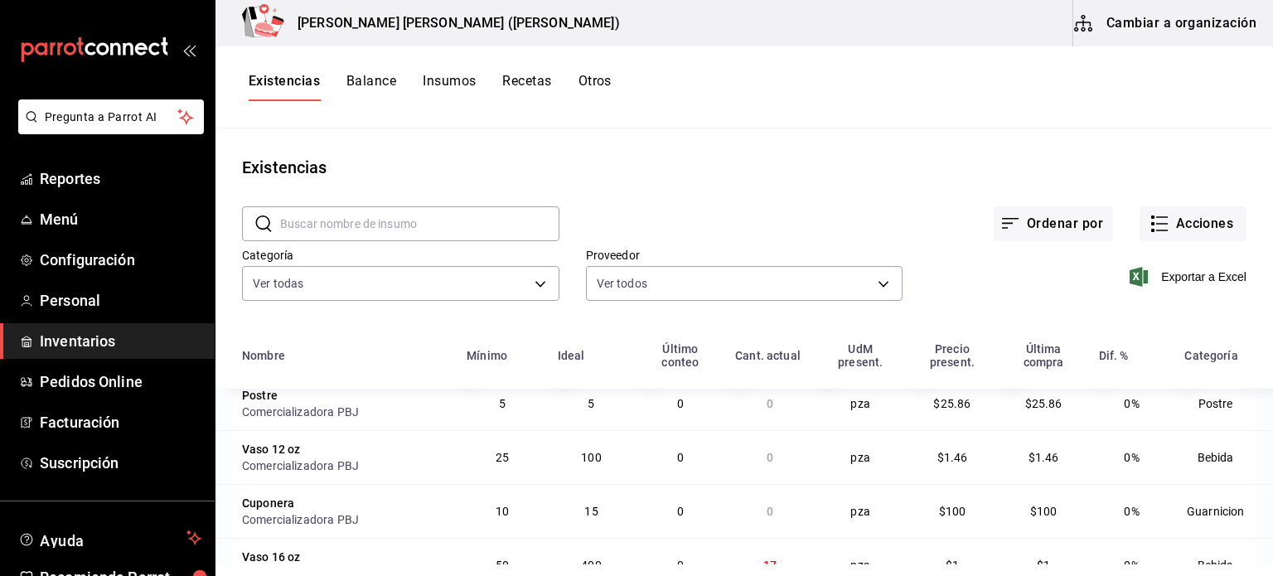
scroll to position [249, 0]
